Goal: Task Accomplishment & Management: Use online tool/utility

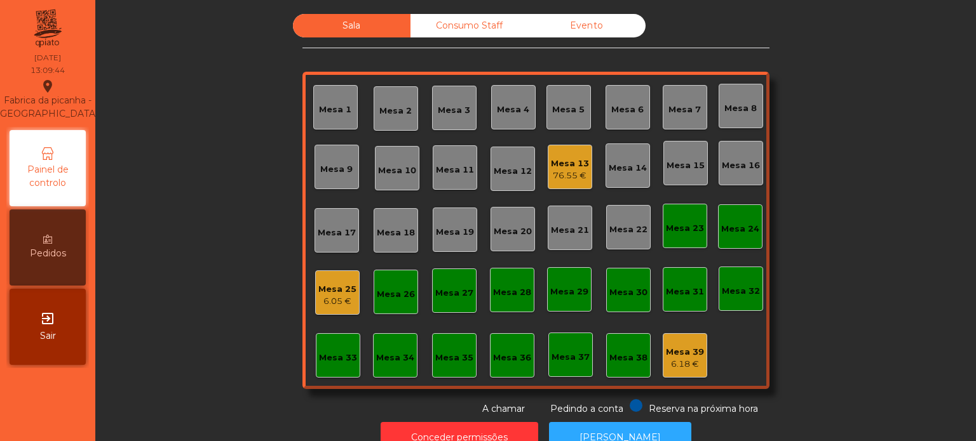
click at [668, 113] on div "Mesa 7" at bounding box center [684, 110] width 32 height 13
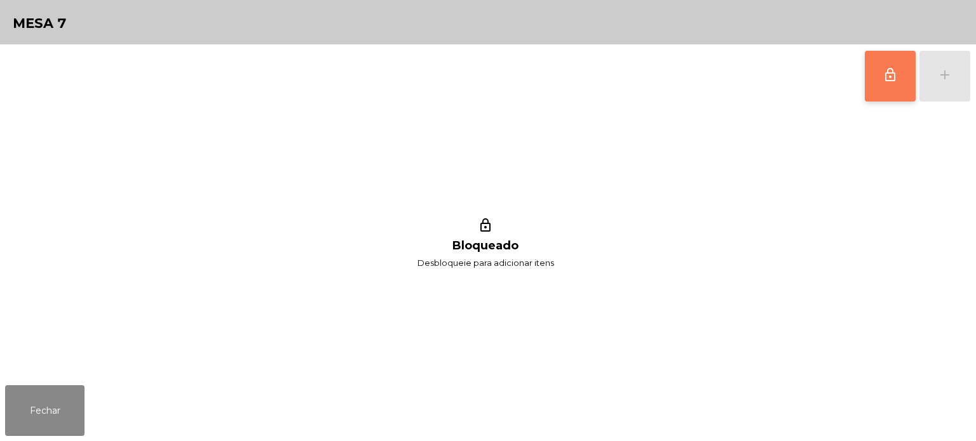
click at [894, 77] on span "lock_outline" at bounding box center [889, 74] width 15 height 15
click at [871, 80] on button "lock_outline" at bounding box center [889, 76] width 51 height 51
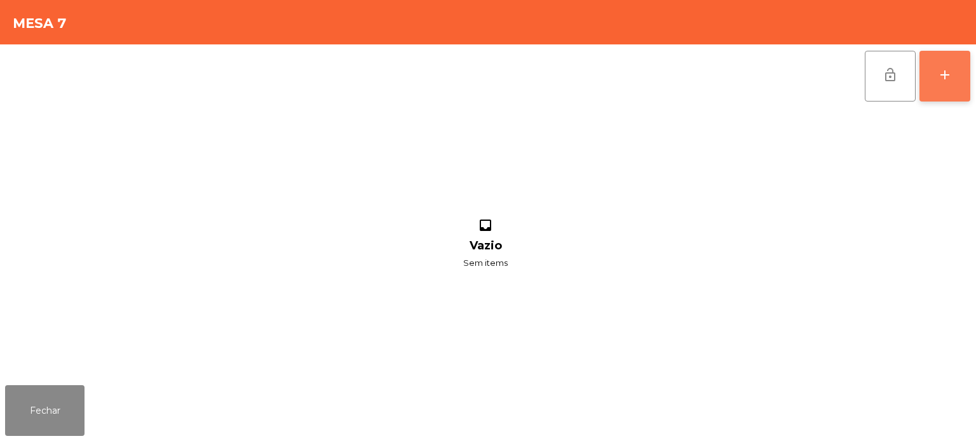
click at [939, 74] on div "add" at bounding box center [944, 74] width 15 height 15
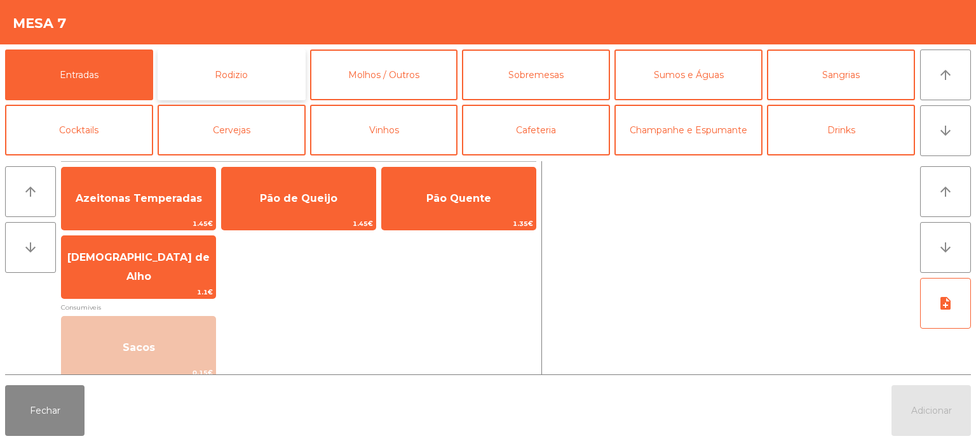
click at [228, 76] on button "Rodizio" at bounding box center [232, 75] width 148 height 51
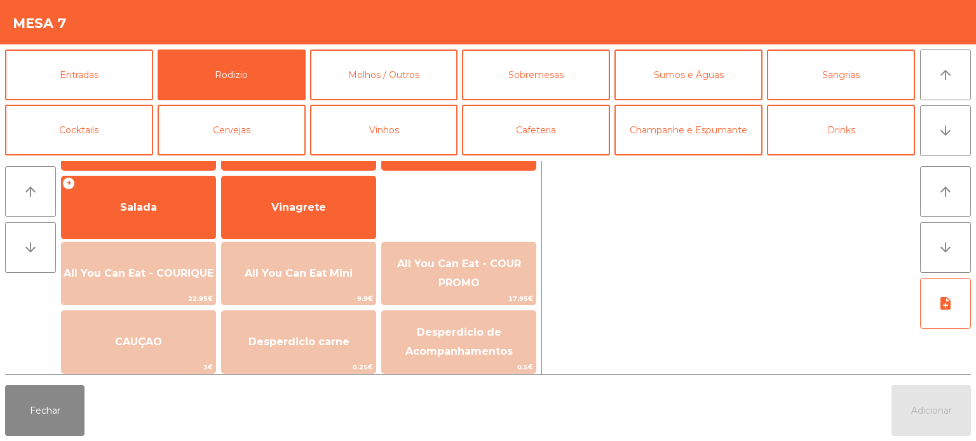
scroll to position [224, 0]
click at [187, 257] on span "All You Can Eat - COURIQUE" at bounding box center [139, 274] width 154 height 34
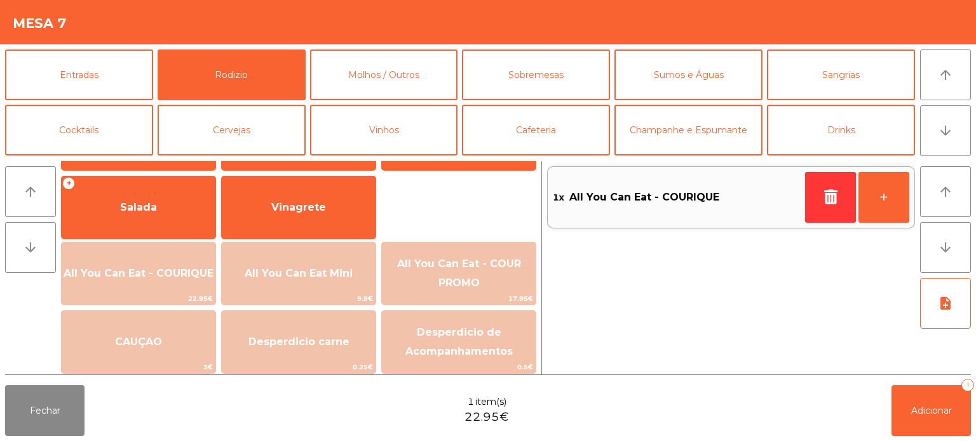
click at [187, 257] on span "All You Can Eat - COURIQUE" at bounding box center [139, 274] width 154 height 34
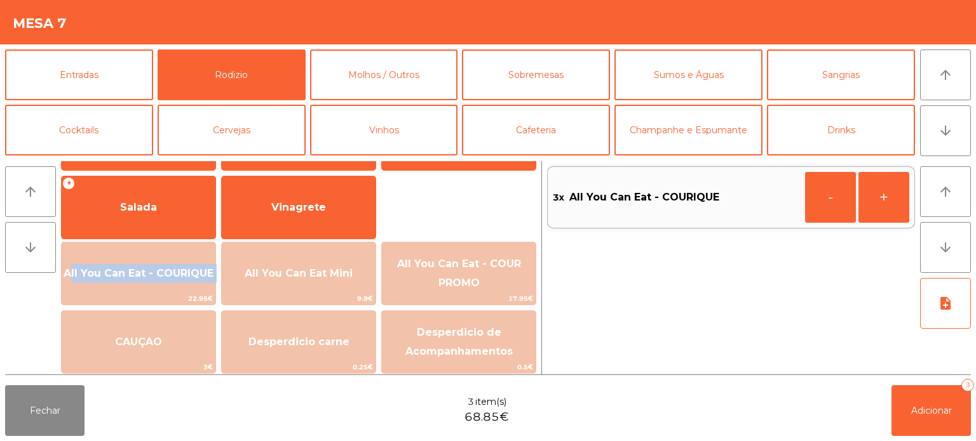
click at [187, 257] on span "All You Can Eat - COURIQUE" at bounding box center [139, 274] width 154 height 34
click at [908, 413] on button "Adicionar 4" at bounding box center [930, 411] width 79 height 51
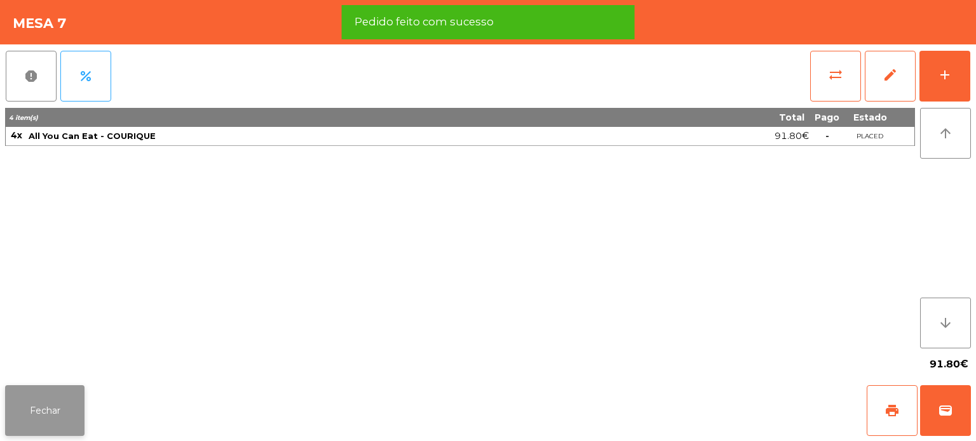
click at [70, 415] on button "Fechar" at bounding box center [44, 411] width 79 height 51
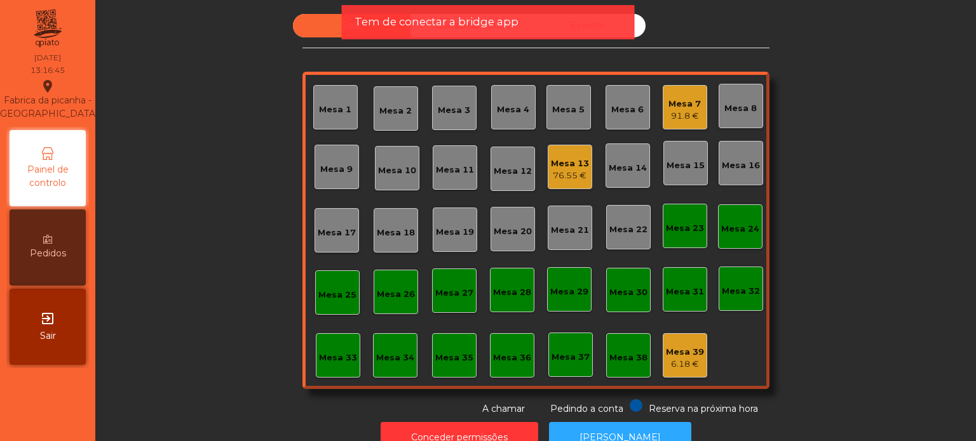
click at [507, 20] on span "Tem de conectar a bridge app" at bounding box center [436, 22] width 164 height 16
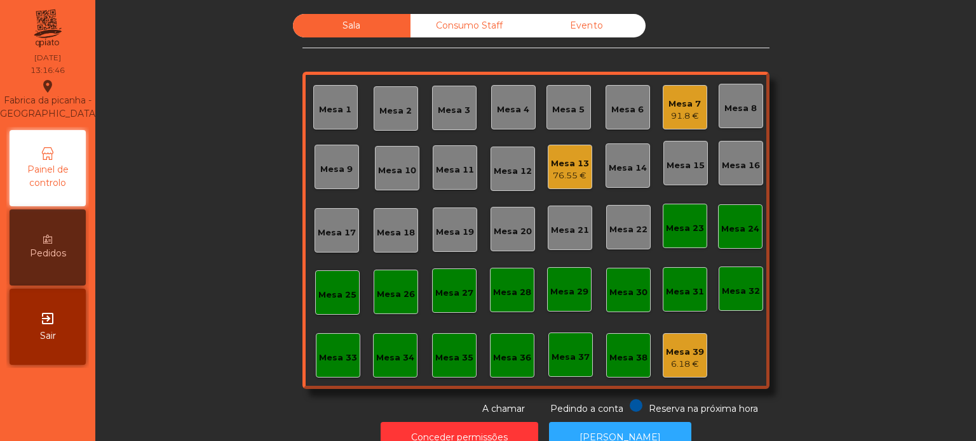
click at [411, 37] on div "Sala Consumo Staff Evento Mesa 1 [GEOGRAPHIC_DATA] 3 Mesa 4 Mesa 5 Mesa 6 Mesa …" at bounding box center [535, 215] width 467 height 402
click at [426, 22] on div "Consumo Staff" at bounding box center [468, 25] width 117 height 23
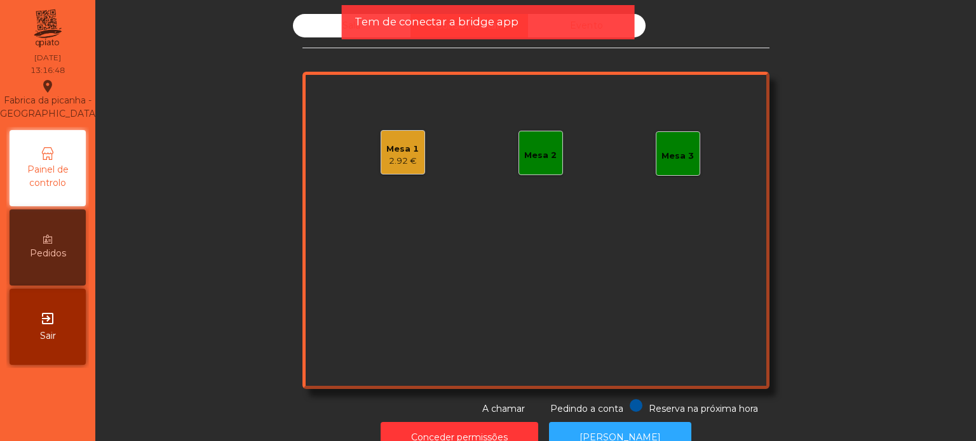
click at [377, 12] on div "Tem de conectar a bridge app" at bounding box center [488, 22] width 293 height 34
click at [404, 170] on div "Mesa 1 2.92 €" at bounding box center [402, 152] width 44 height 44
click at [377, 10] on div "Tem de conectar a bridge app" at bounding box center [488, 22] width 293 height 34
click at [371, 17] on span "Tem de conectar a bridge app" at bounding box center [436, 22] width 164 height 16
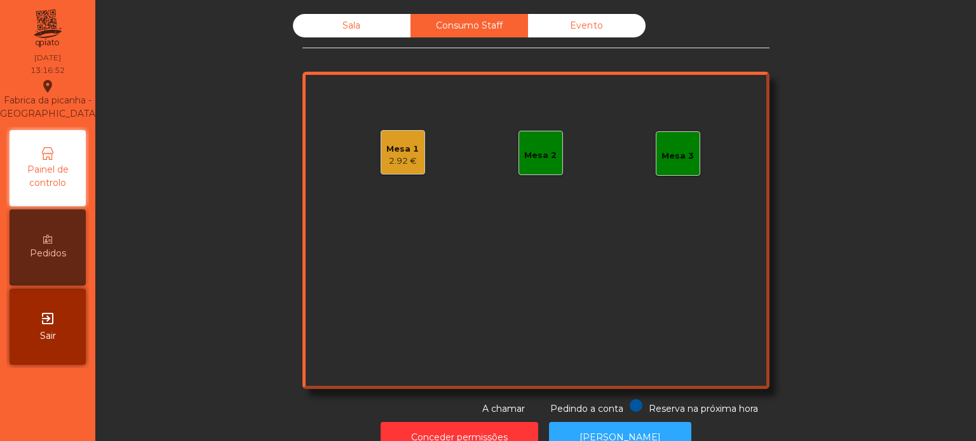
click at [371, 17] on span "Tem de conectar a bridge app" at bounding box center [436, 22] width 164 height 16
click at [371, 17] on div "Sala" at bounding box center [351, 25] width 117 height 23
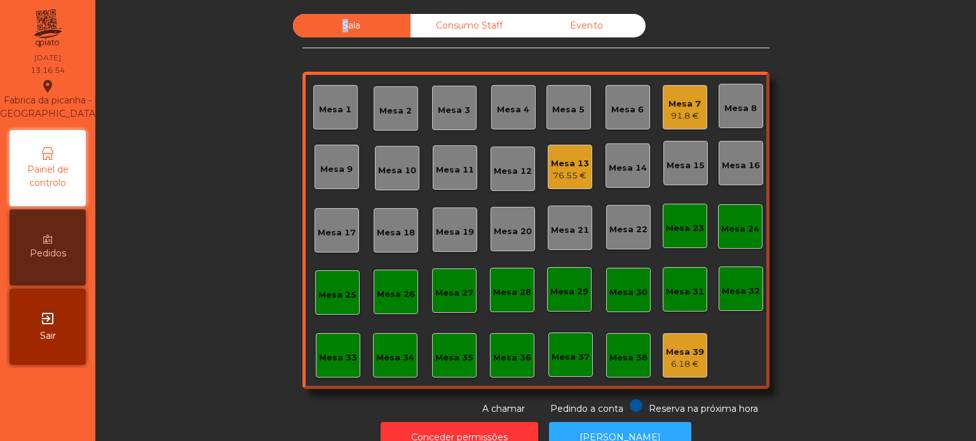
click at [380, 20] on div "Sala" at bounding box center [351, 25] width 117 height 23
click at [159, 184] on div "Sala Consumo Staff Evento Mesa 1 [GEOGRAPHIC_DATA] 3 Mesa 4 Mesa 5 Mesa 6 Mesa …" at bounding box center [535, 215] width 846 height 402
